Goal: Complete application form

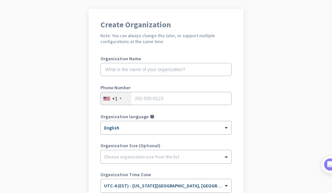
scroll to position [14, 0]
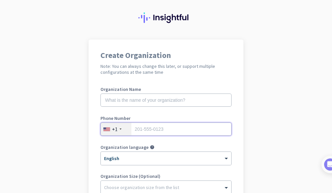
click at [150, 129] on input "tel" at bounding box center [166, 129] width 131 height 13
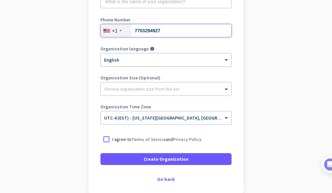
scroll to position [113, 0]
type input "7703294927"
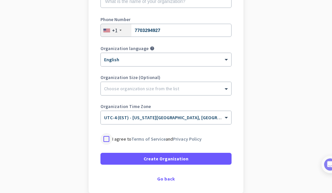
click at [106, 140] on div at bounding box center [107, 139] width 12 height 12
click at [159, 181] on div "Go back" at bounding box center [166, 179] width 131 height 5
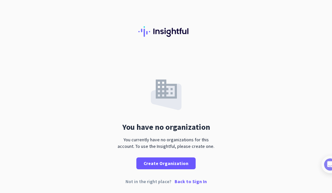
click at [188, 181] on p "Back to Sign In" at bounding box center [191, 181] width 32 height 5
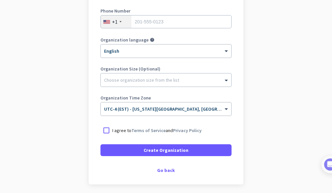
scroll to position [132, 0]
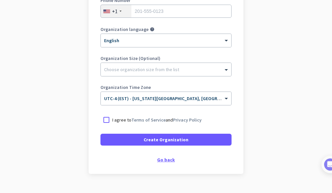
click at [164, 161] on div "Go back" at bounding box center [166, 160] width 131 height 5
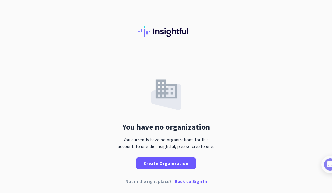
click at [183, 181] on p "Back to Sign In" at bounding box center [191, 181] width 32 height 5
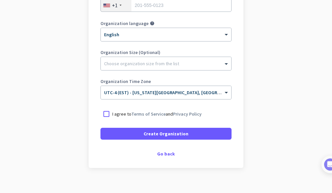
scroll to position [146, 0]
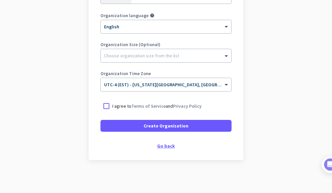
click at [166, 145] on div "Go back" at bounding box center [166, 146] width 131 height 5
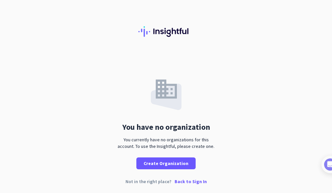
scroll to position [1, 0]
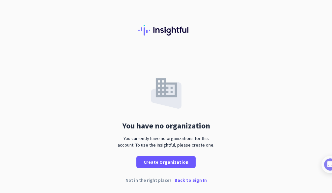
click at [199, 180] on p "Back to Sign In" at bounding box center [191, 180] width 32 height 5
